Goal: Information Seeking & Learning: Learn about a topic

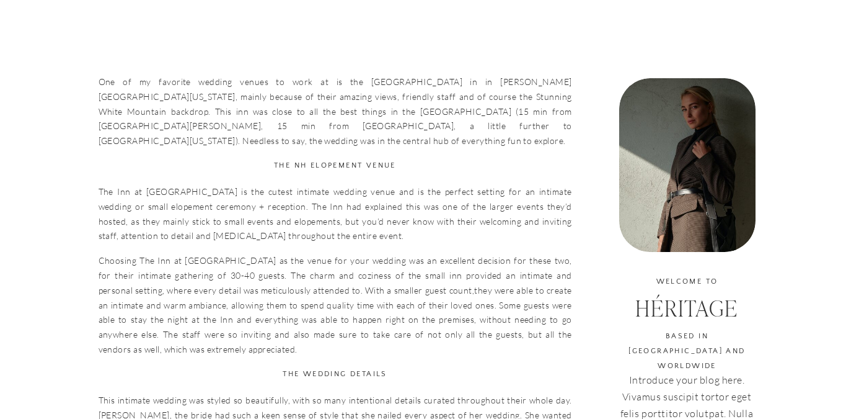
scroll to position [325, 0]
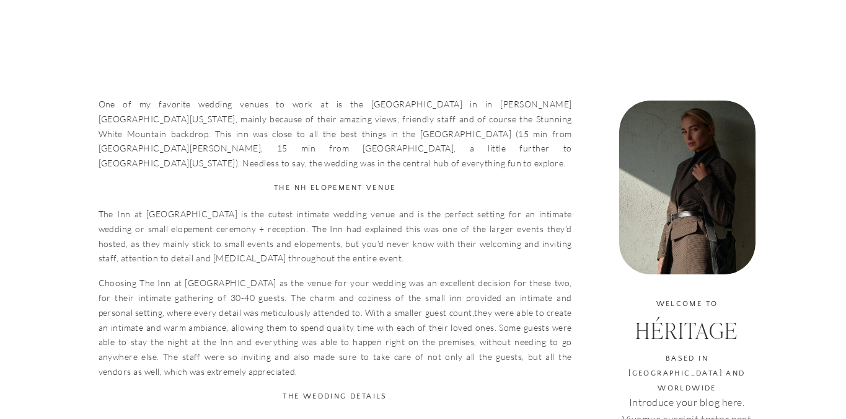
drag, startPoint x: 362, startPoint y: 107, endPoint x: 362, endPoint y: 133, distance: 25.4
click at [362, 128] on p "One of my favorite wedding venues to work at is the [GEOGRAPHIC_DATA] in in [PE…" at bounding box center [336, 134] width 474 height 74
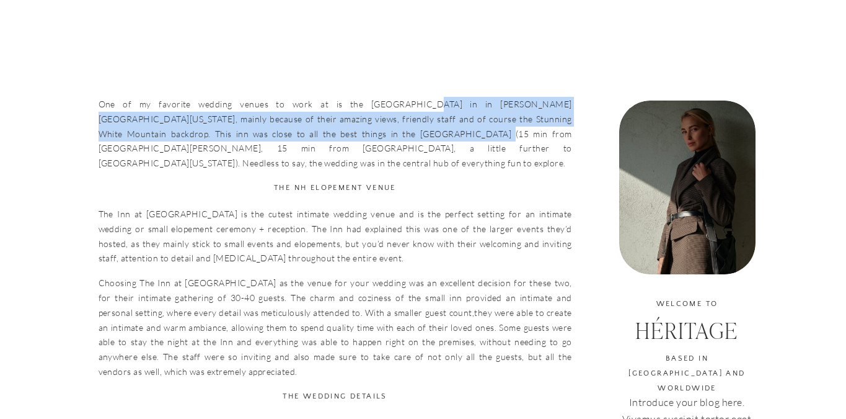
click at [362, 133] on p "One of my favorite wedding venues to work at is the [GEOGRAPHIC_DATA] in in [PE…" at bounding box center [336, 134] width 474 height 74
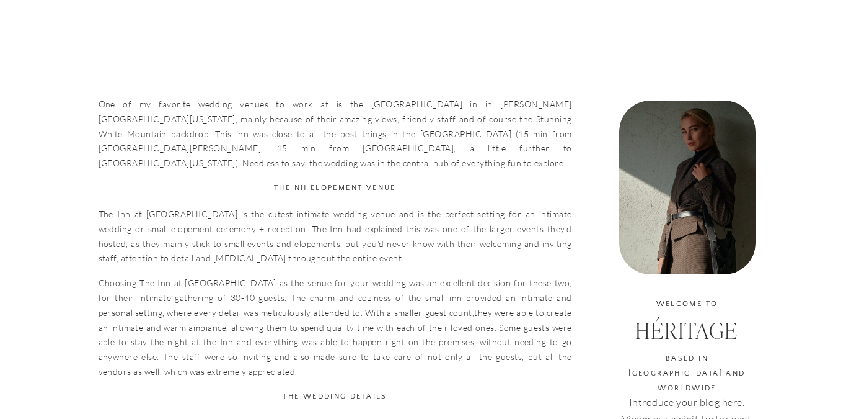
drag, startPoint x: 338, startPoint y: 197, endPoint x: 331, endPoint y: 229, distance: 33.0
click at [333, 214] on p "The Inn at [GEOGRAPHIC_DATA] is the cutest intimate wedding venue and is the pe…" at bounding box center [336, 235] width 474 height 59
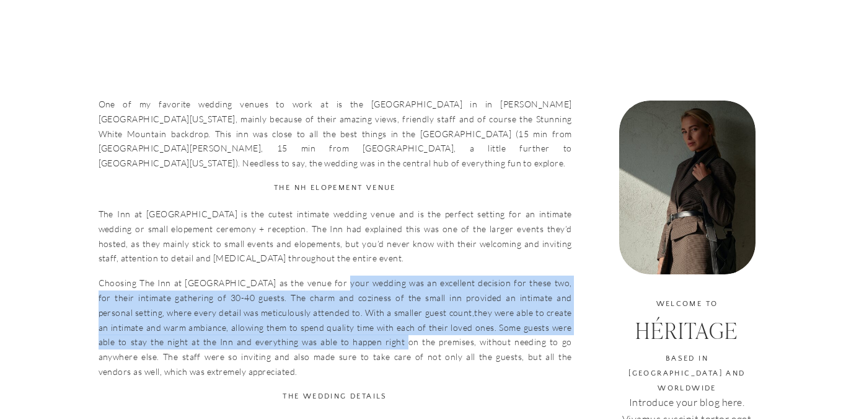
drag, startPoint x: 321, startPoint y: 269, endPoint x: 321, endPoint y: 335, distance: 66.3
click at [321, 335] on p "Choosing The Inn at [GEOGRAPHIC_DATA] as the venue for your wedding was an exce…" at bounding box center [336, 327] width 474 height 104
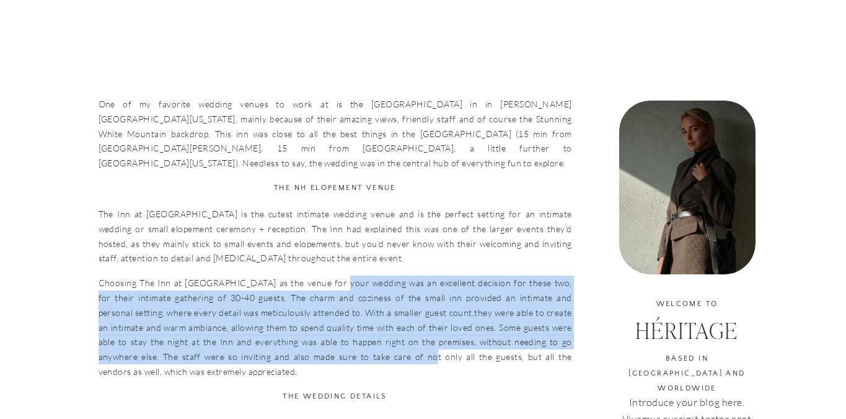
click at [321, 340] on p "Choosing The Inn at [GEOGRAPHIC_DATA] as the venue for your wedding was an exce…" at bounding box center [336, 327] width 474 height 104
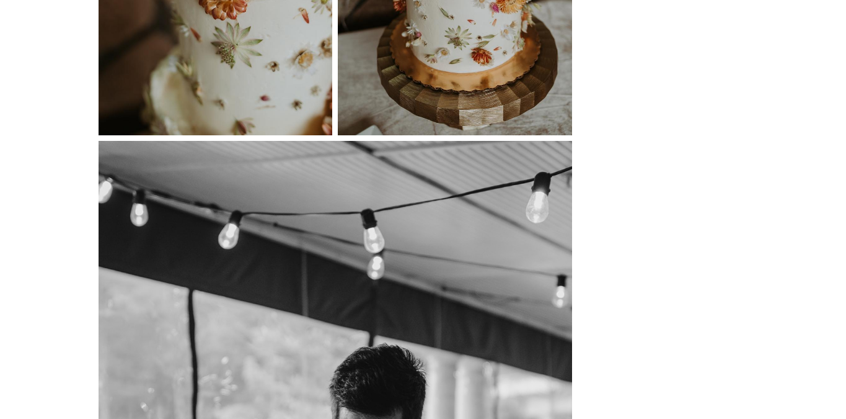
scroll to position [16257, 0]
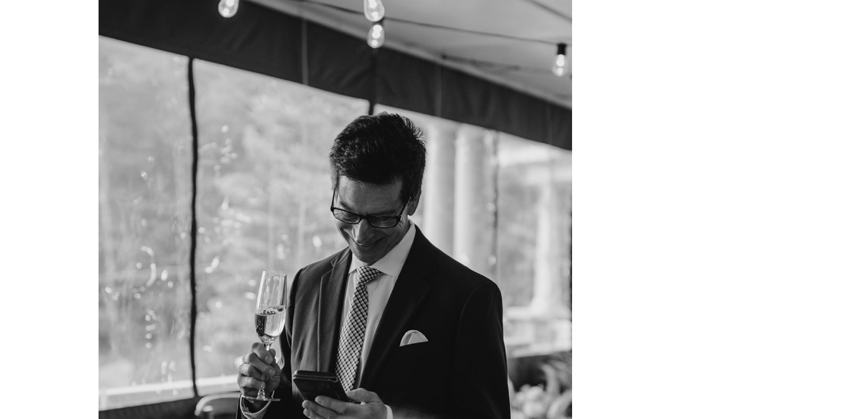
click at [495, 150] on img at bounding box center [336, 264] width 474 height 710
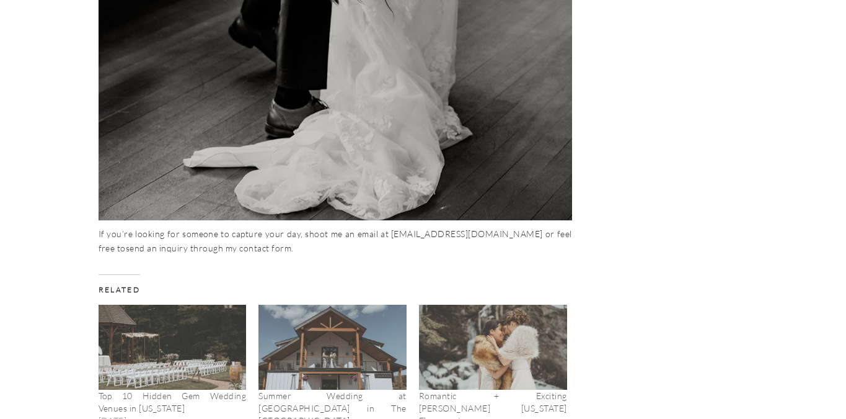
scroll to position [19013, 0]
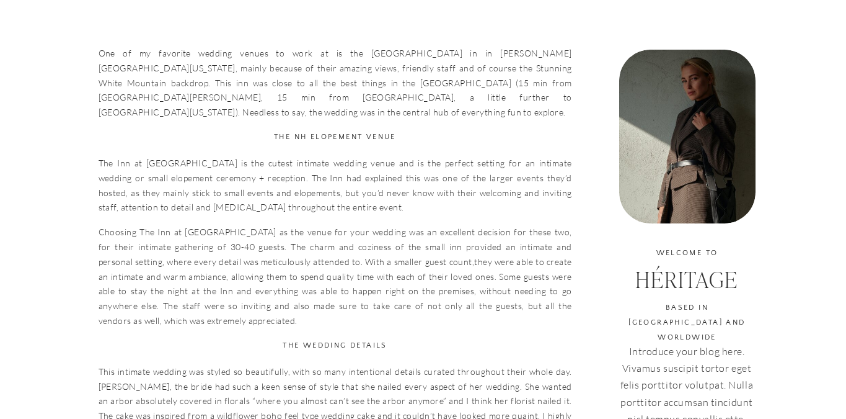
scroll to position [378, 0]
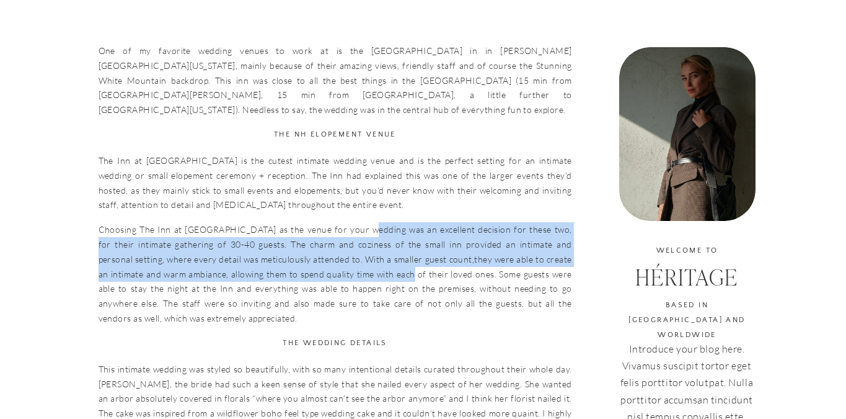
drag, startPoint x: 346, startPoint y: 215, endPoint x: 346, endPoint y: 275, distance: 60.8
click at [346, 275] on p "Choosing The Inn at Thorn Hill as the venue for your wedding was an excellent d…" at bounding box center [336, 274] width 474 height 104
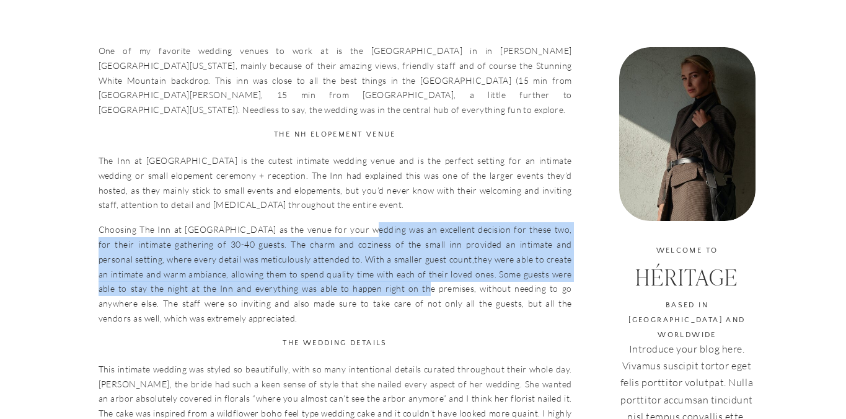
click at [346, 275] on p "Choosing The Inn at Thorn Hill as the venue for your wedding was an excellent d…" at bounding box center [336, 274] width 474 height 104
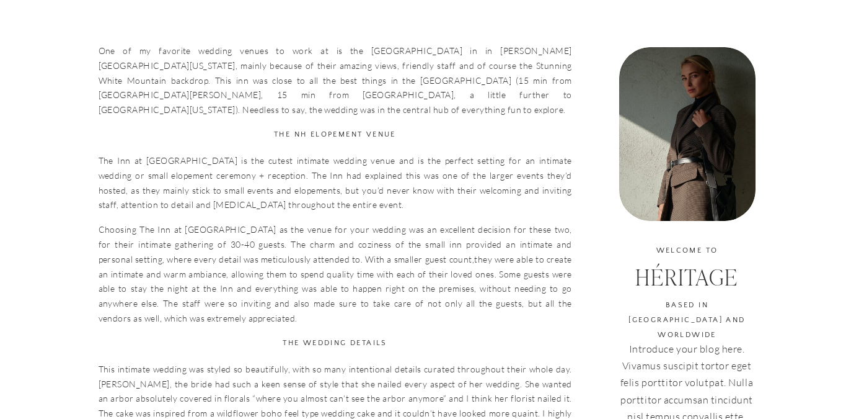
scroll to position [520, 0]
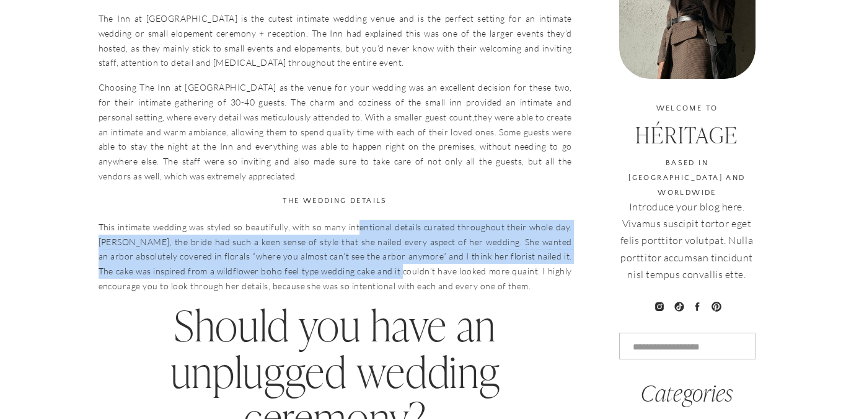
drag, startPoint x: 354, startPoint y: 219, endPoint x: 354, endPoint y: 260, distance: 40.9
click at [354, 260] on p "This intimate wedding was styled so beautifully, with so many intentional detai…" at bounding box center [336, 257] width 474 height 74
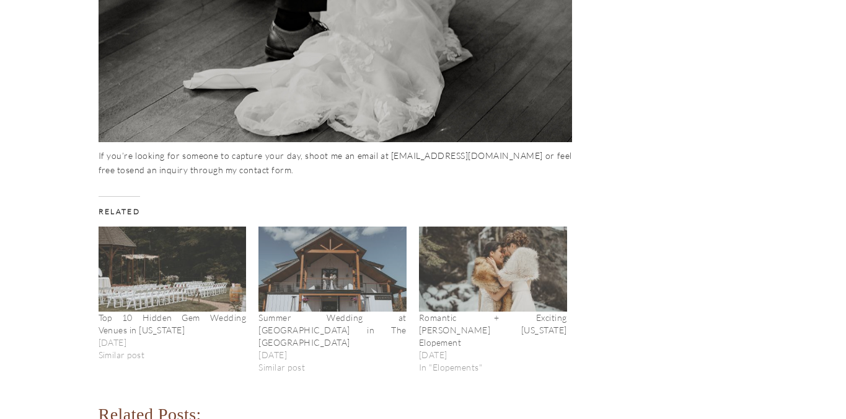
scroll to position [19023, 0]
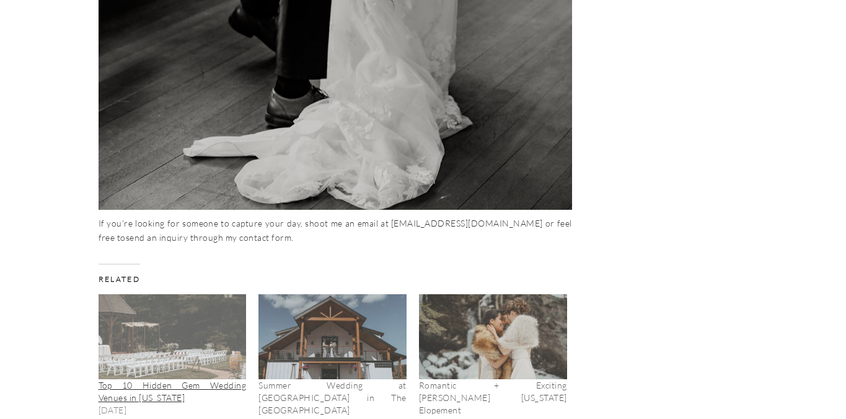
click at [196, 346] on img at bounding box center [173, 336] width 148 height 84
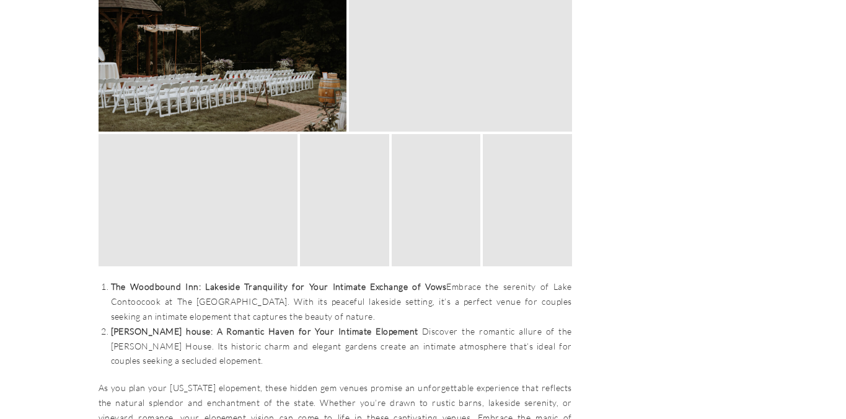
scroll to position [3331, 0]
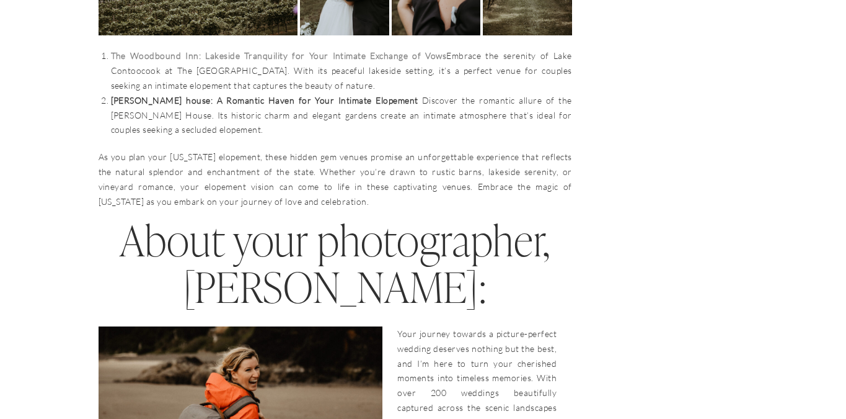
click at [166, 50] on link "The Woodbound Inn: Lakeside Tranquility for Your Intimate Exchange of Vows" at bounding box center [279, 55] width 336 height 11
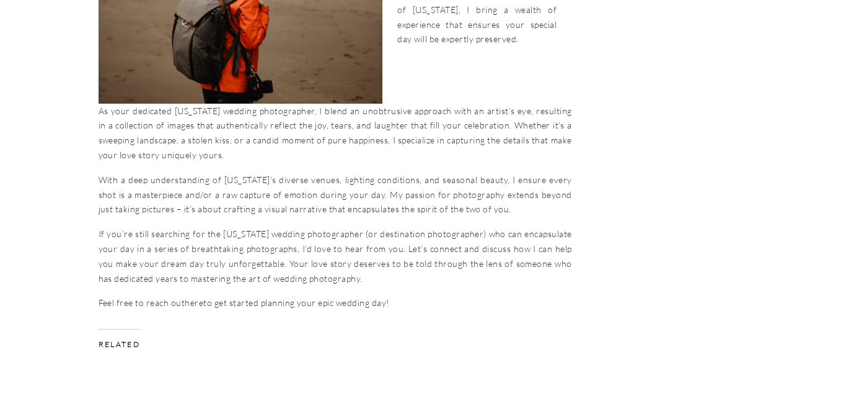
scroll to position [3881, 0]
